Goal: Task Accomplishment & Management: Manage account settings

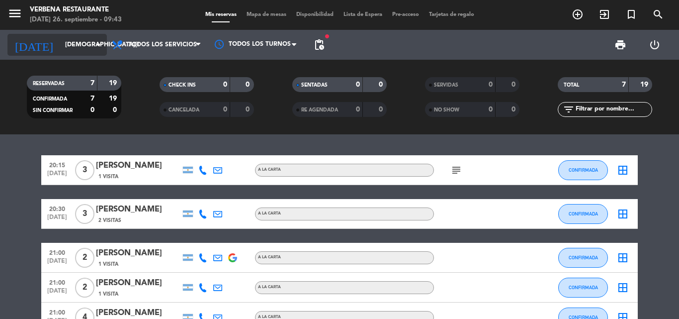
click at [94, 44] on icon "arrow_drop_down" at bounding box center [99, 45] width 12 height 12
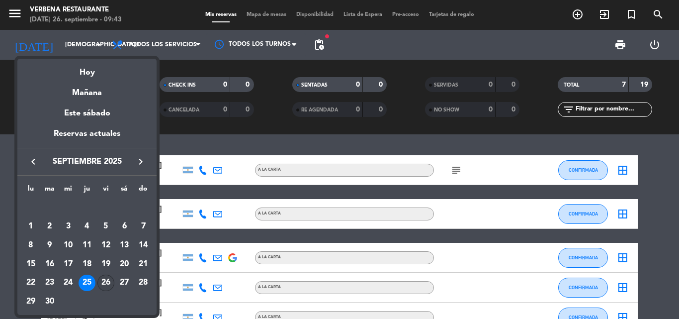
click at [108, 281] on div "26" at bounding box center [105, 283] width 17 height 17
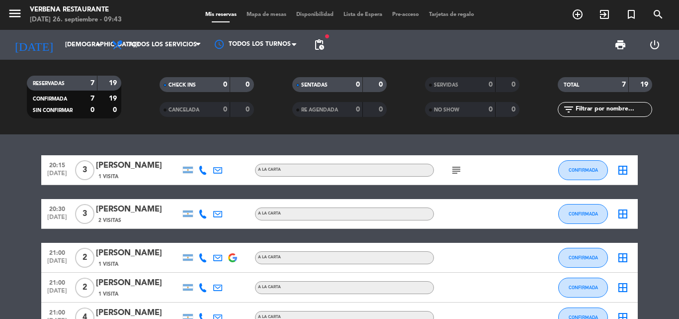
type input "[DATE]"
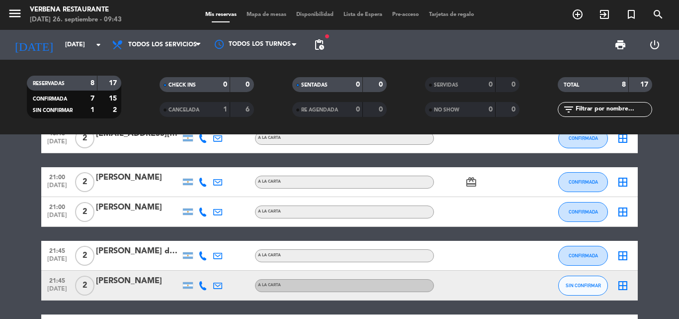
scroll to position [181, 0]
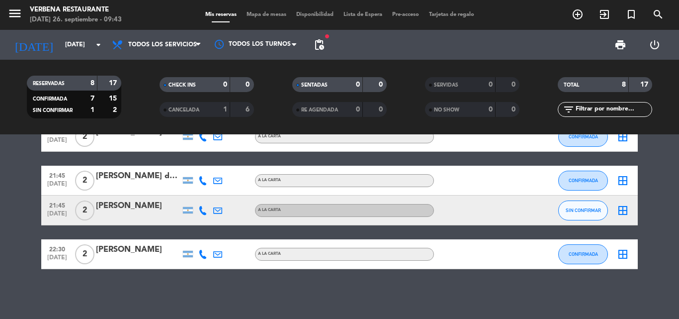
click at [123, 211] on div "[PERSON_NAME]" at bounding box center [138, 205] width 85 height 13
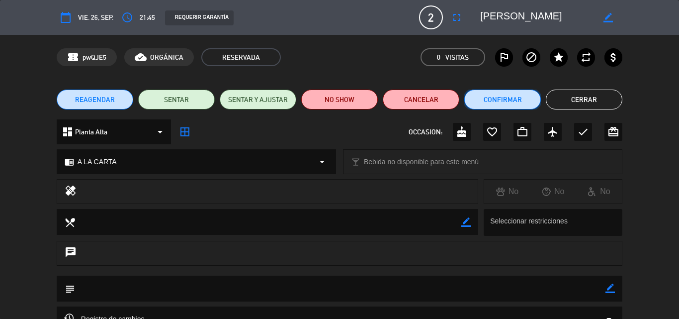
click at [505, 98] on button "Confirmar" at bounding box center [503, 100] width 77 height 20
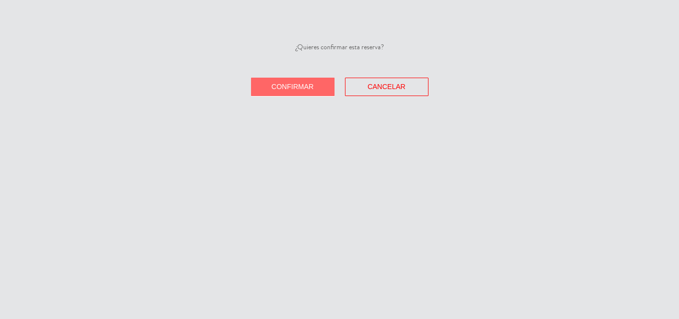
click at [255, 100] on div "¿Quieres confirmar esta reserva? Confirmar Cancelar" at bounding box center [339, 159] width 679 height 319
click at [261, 94] on button "Confirmar" at bounding box center [293, 87] width 84 height 18
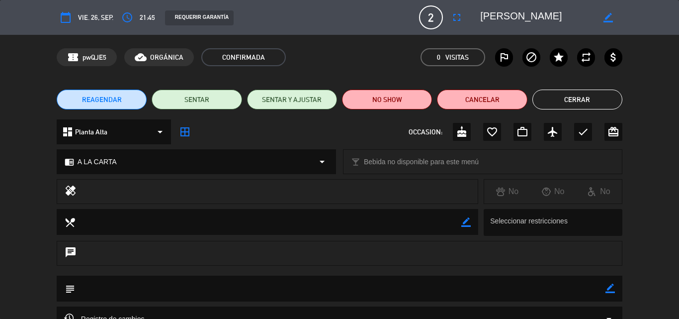
drag, startPoint x: 481, startPoint y: 17, endPoint x: 531, endPoint y: 16, distance: 49.8
click at [531, 16] on textarea at bounding box center [538, 17] width 114 height 18
